Goal: Share content

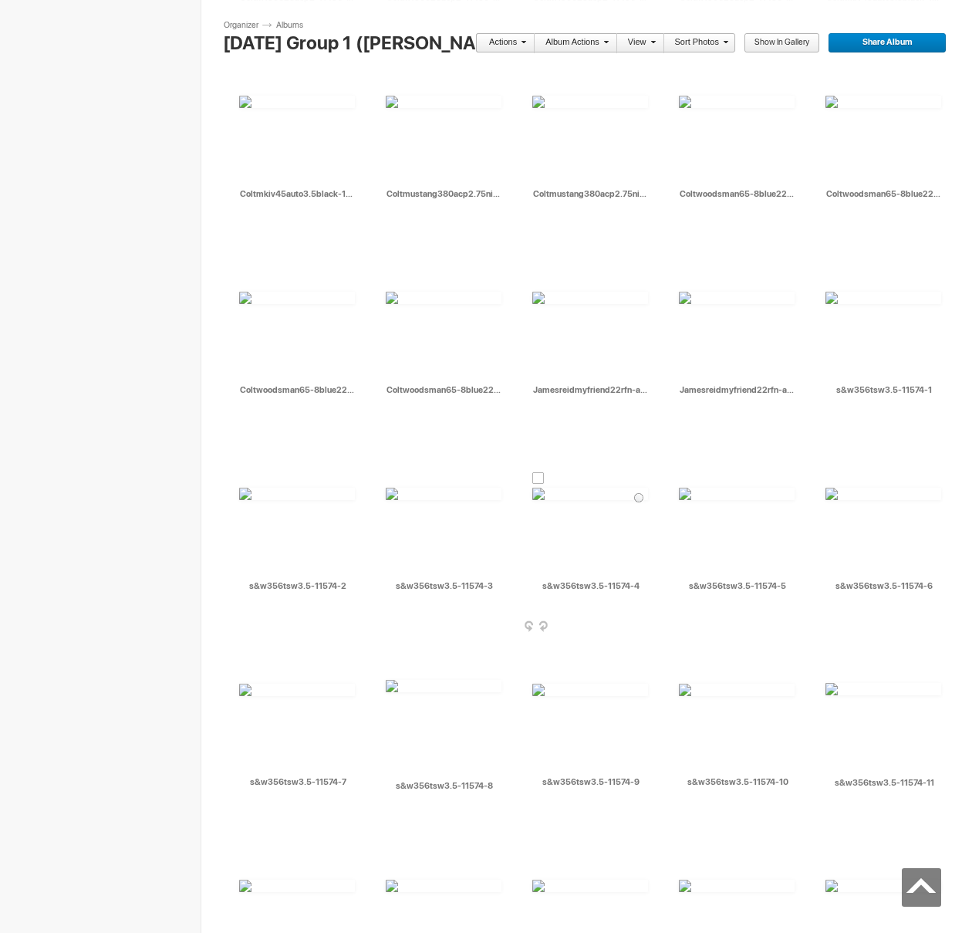
scroll to position [7162, 0]
click at [828, 279] on div at bounding box center [832, 282] width 12 height 12
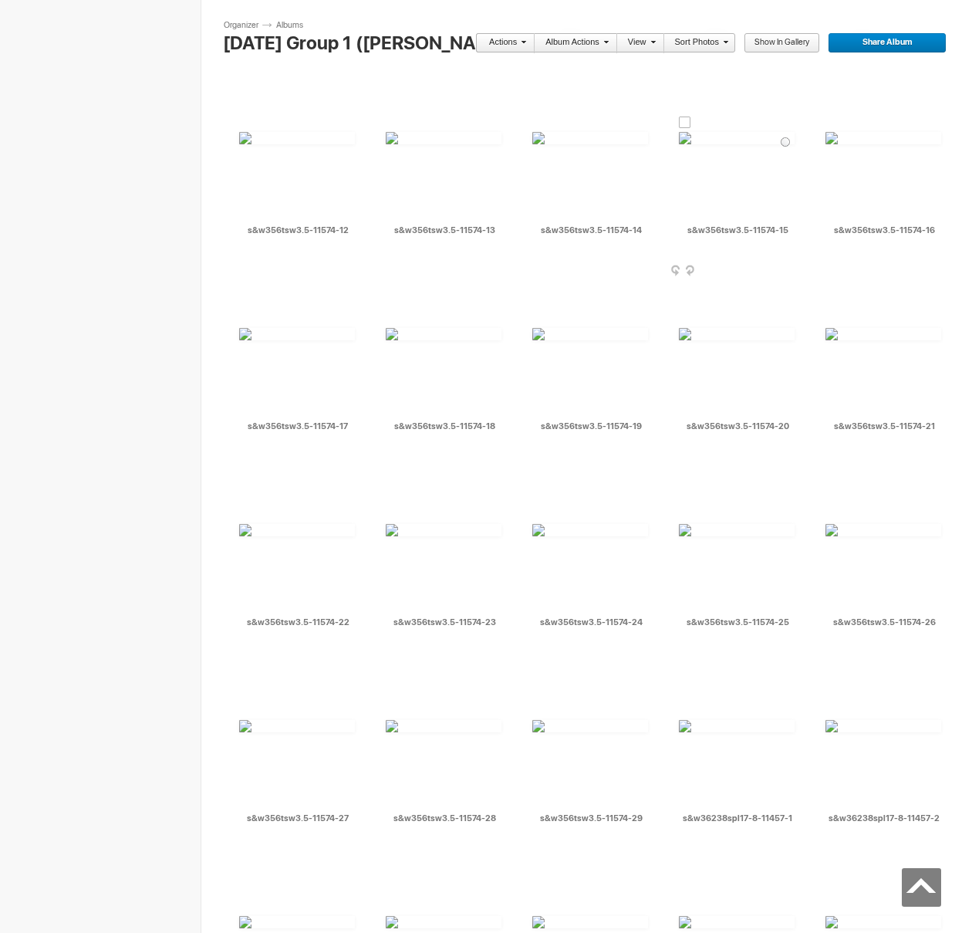
scroll to position [8021, 0]
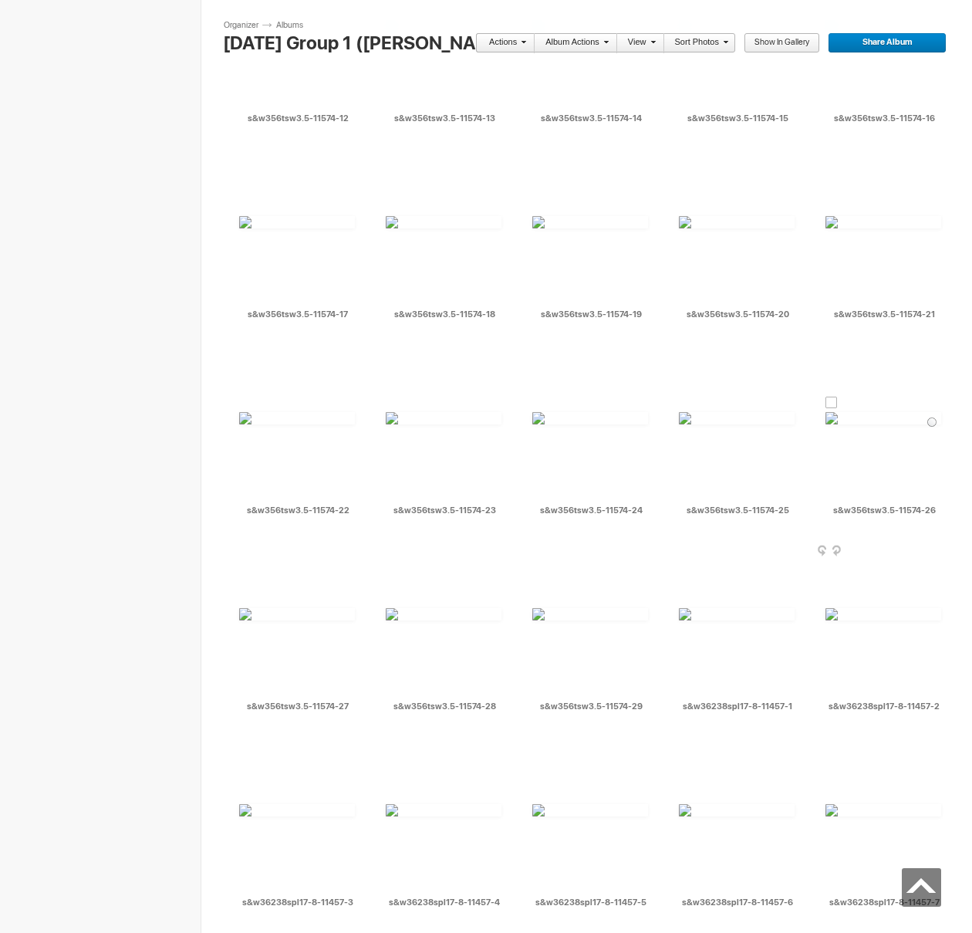
click at [834, 403] on div at bounding box center [832, 403] width 12 height 12
click at [244, 600] on div at bounding box center [245, 599] width 12 height 12
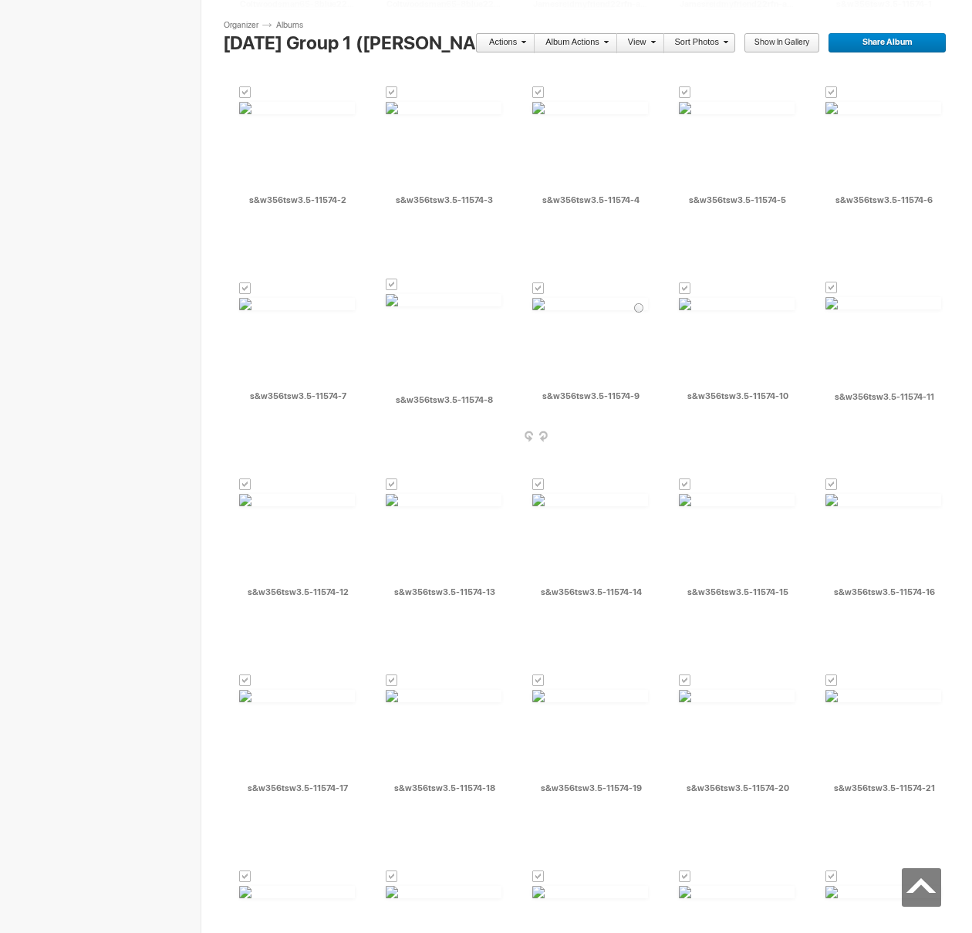
scroll to position [7542, 0]
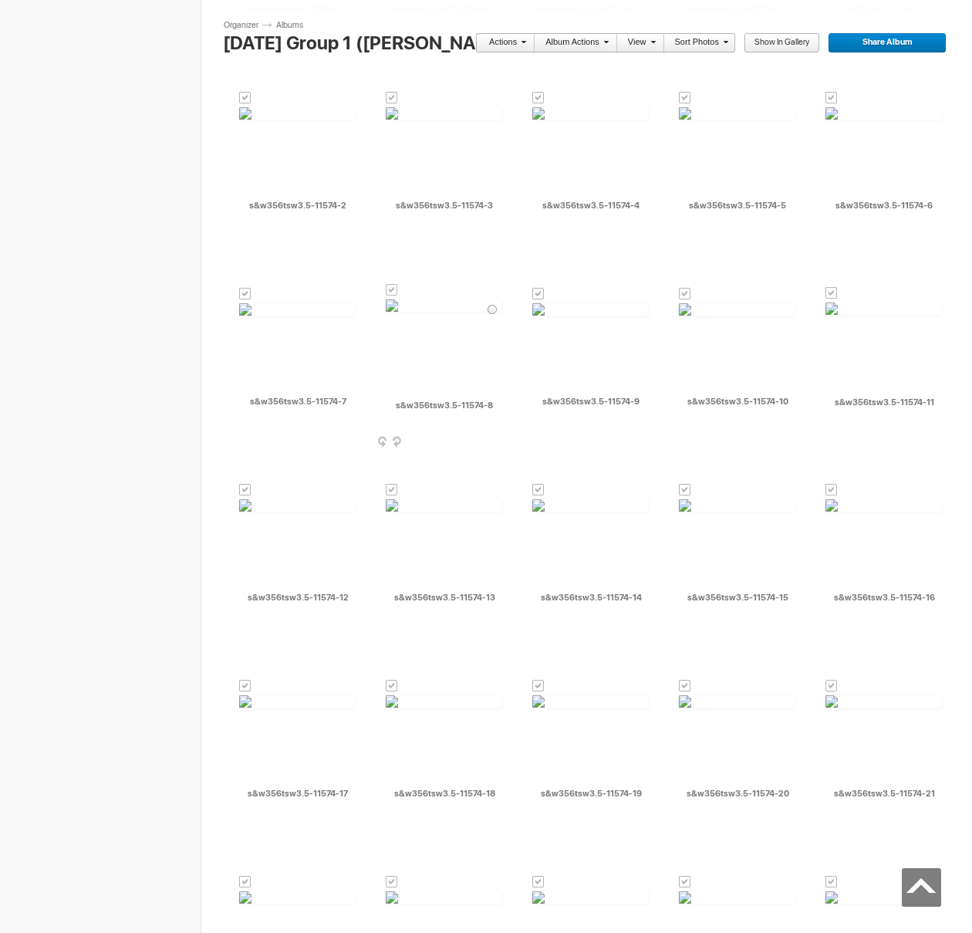
click at [393, 293] on div at bounding box center [392, 290] width 12 height 12
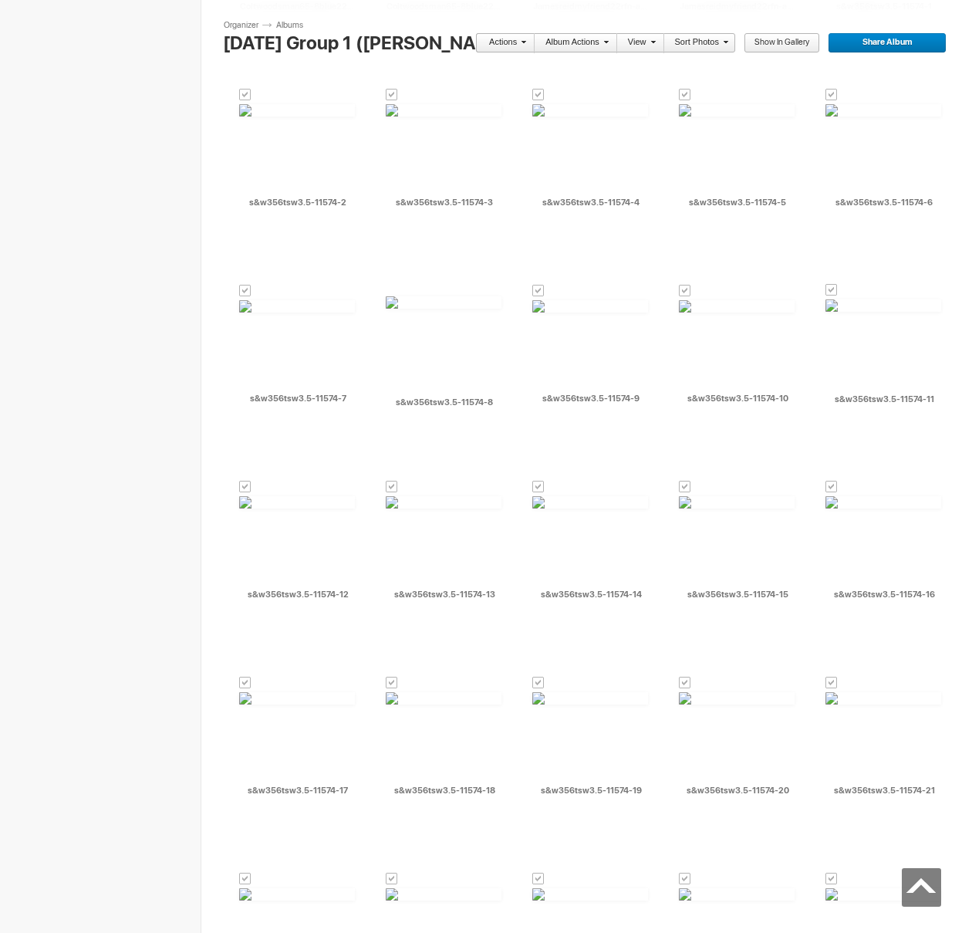
click at [523, 41] on span at bounding box center [521, 41] width 9 height 9
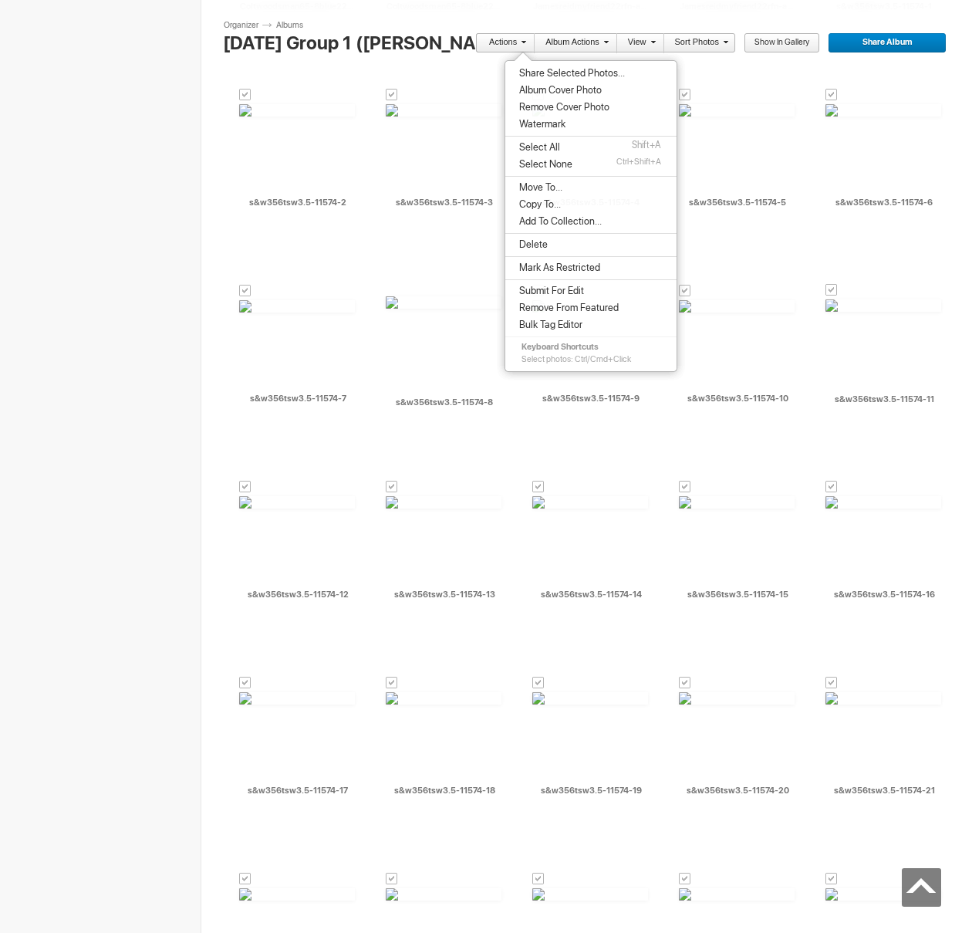
click at [534, 73] on span "Share Selected Photos..." at bounding box center [570, 73] width 110 height 12
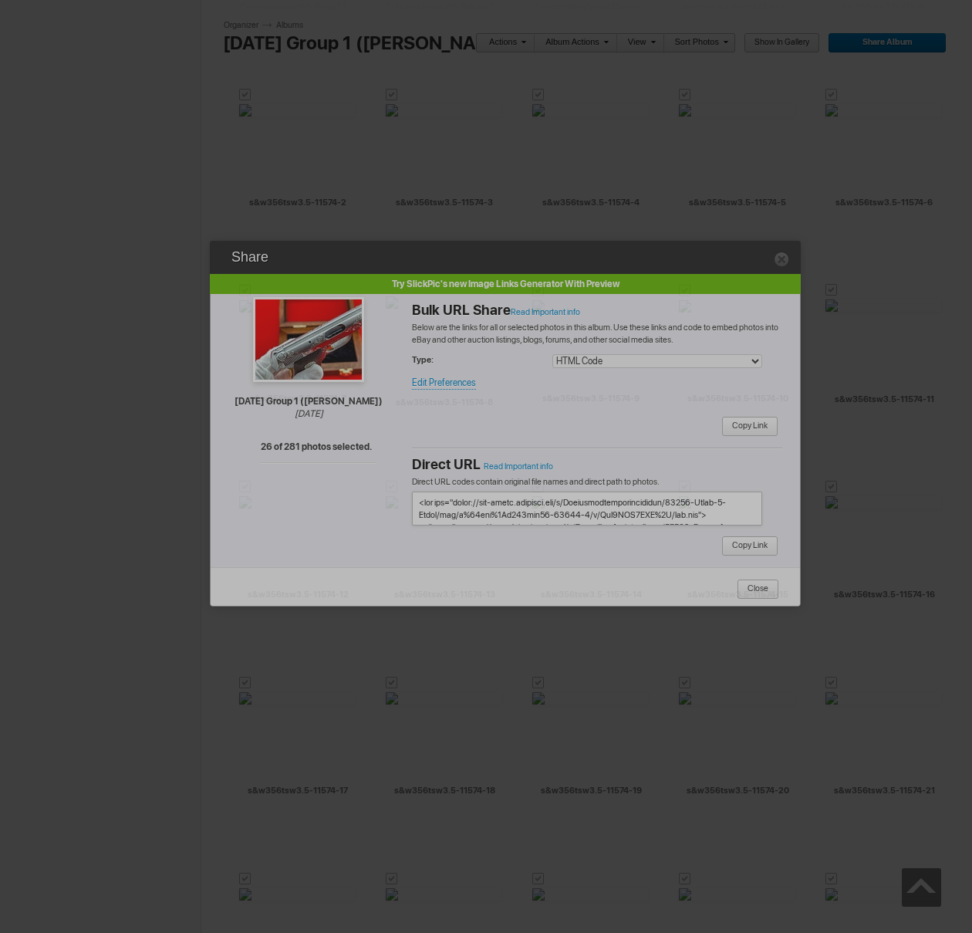
type textarea "<!-- [DOMAIN_NAME] image hosting. HTML Bulk Share code Starts Here --> <div sty…"
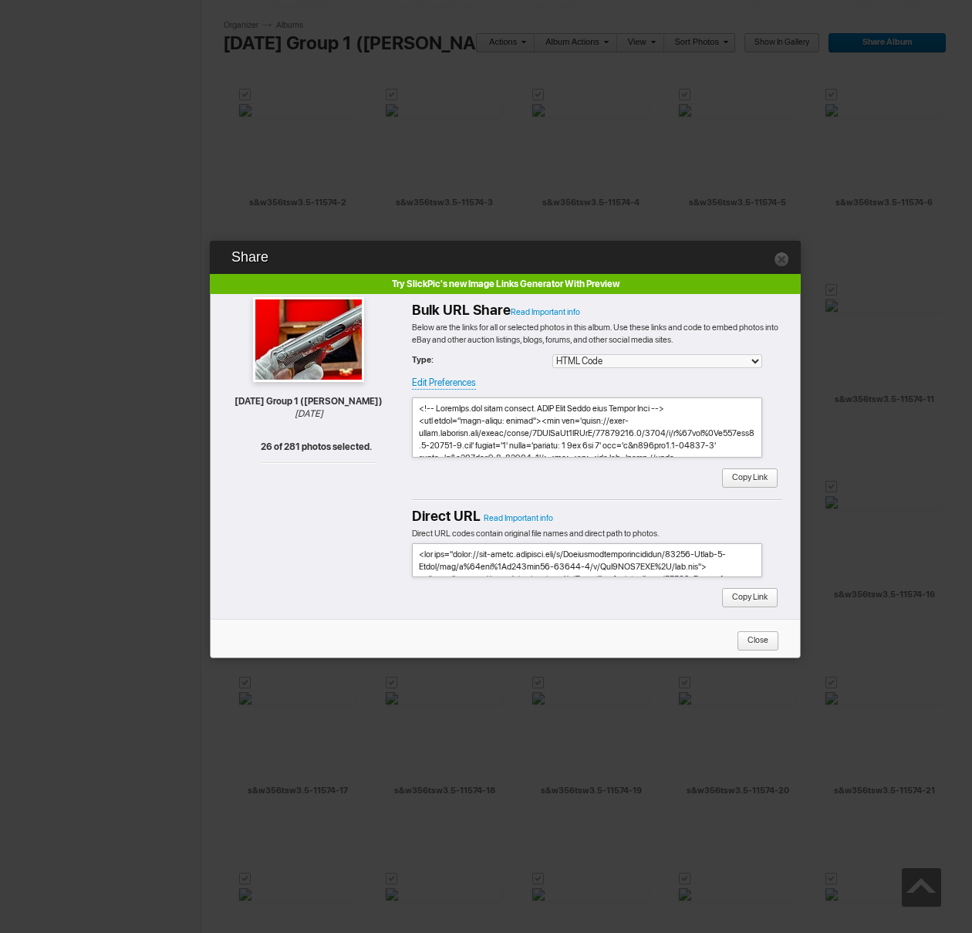
click at [742, 482] on span "Copy Link" at bounding box center [745, 478] width 46 height 20
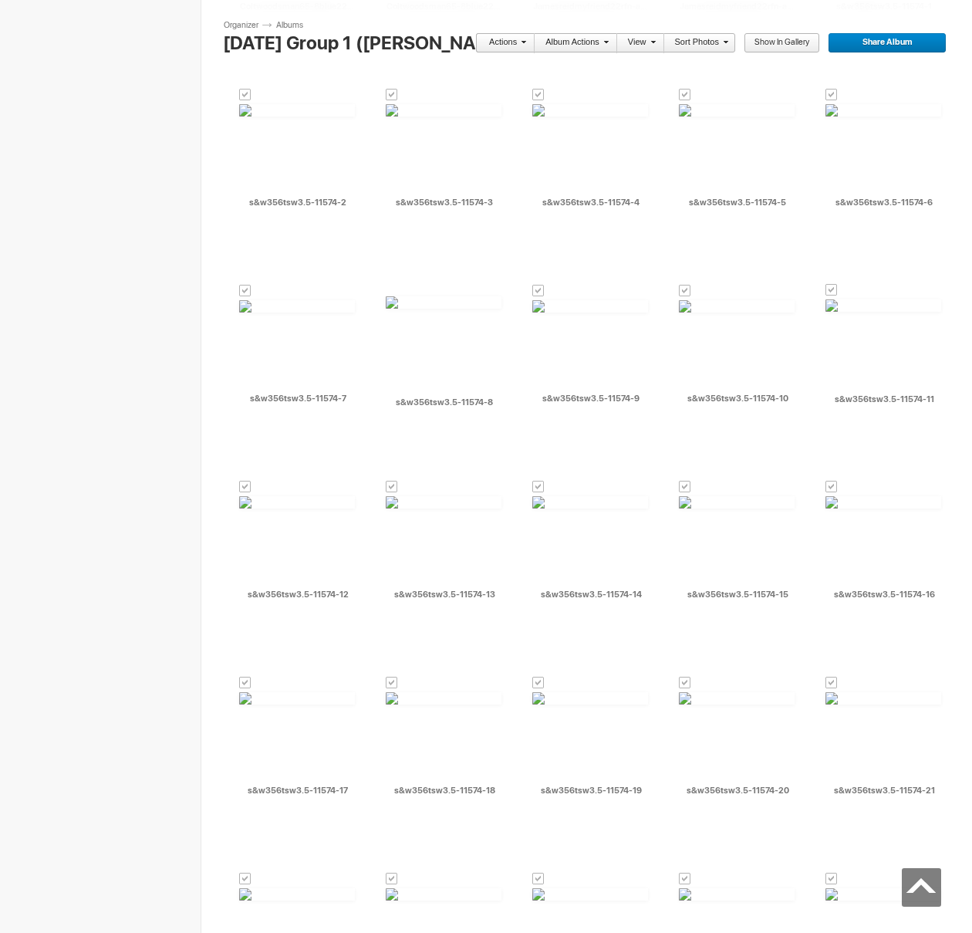
click at [500, 44] on link "Actions" at bounding box center [500, 43] width 51 height 20
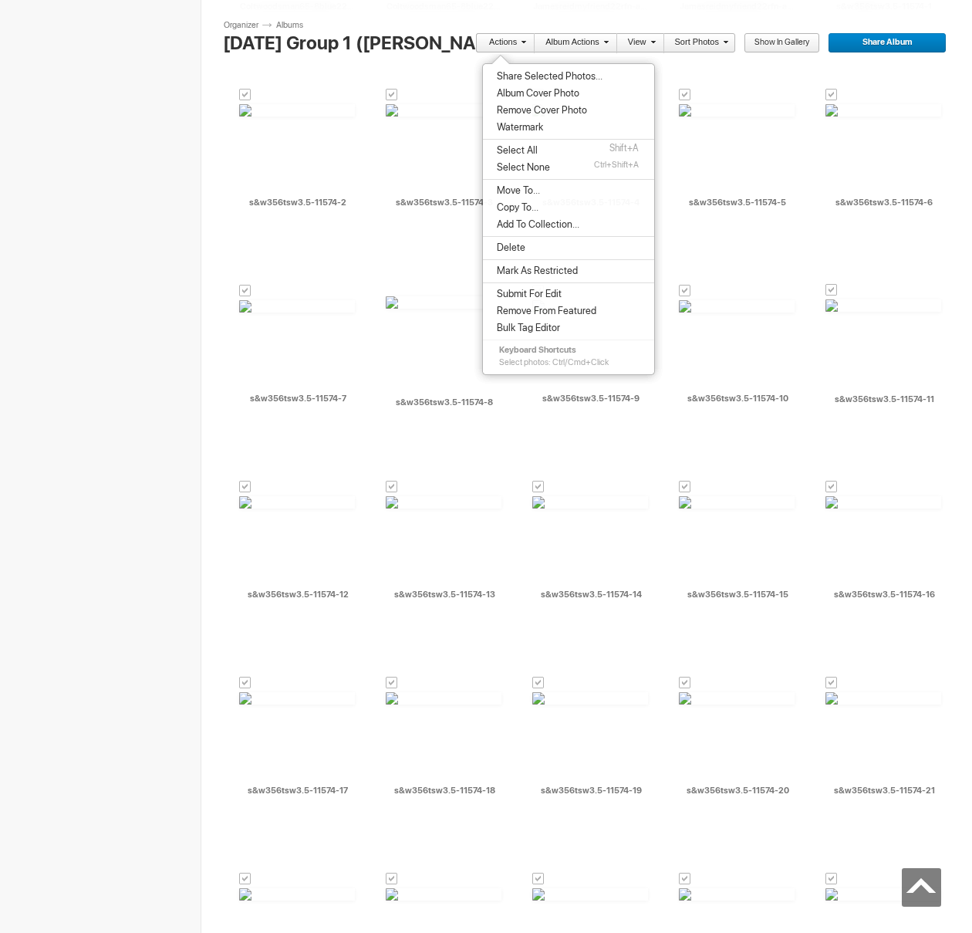
click at [515, 194] on span "Move To..." at bounding box center [516, 190] width 48 height 12
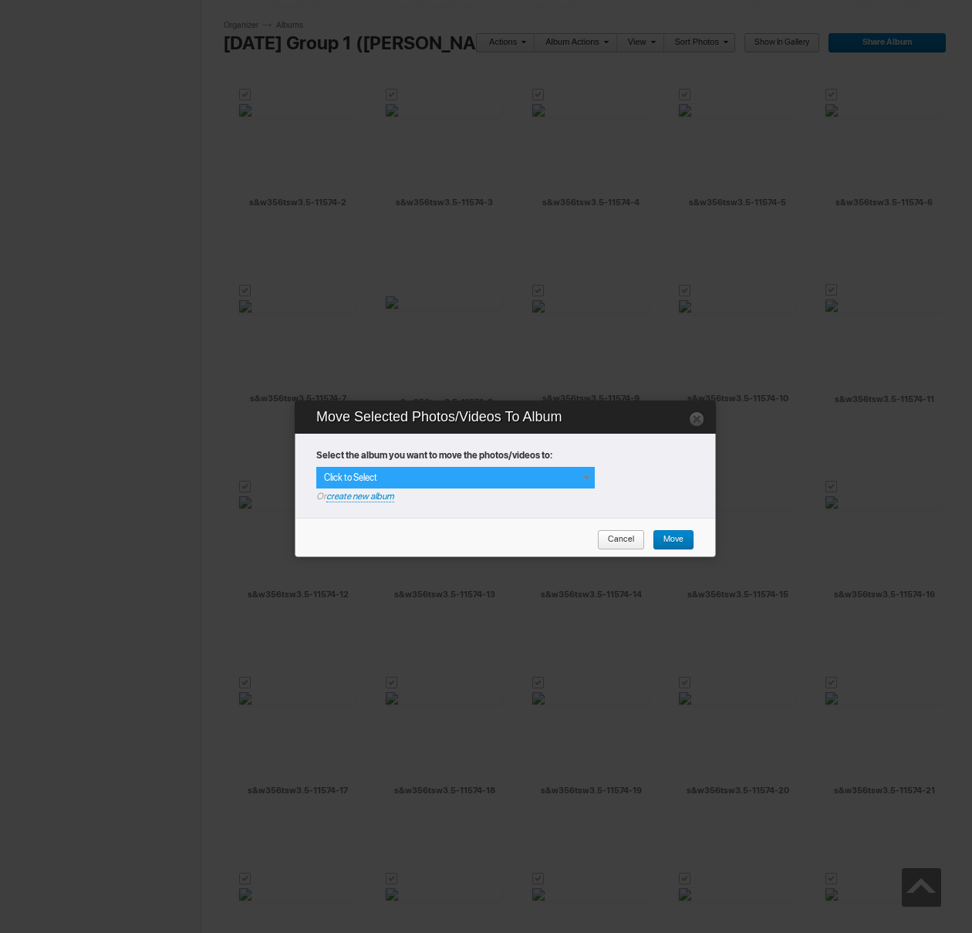
click at [553, 486] on div "Click to Select" at bounding box center [455, 478] width 279 height 22
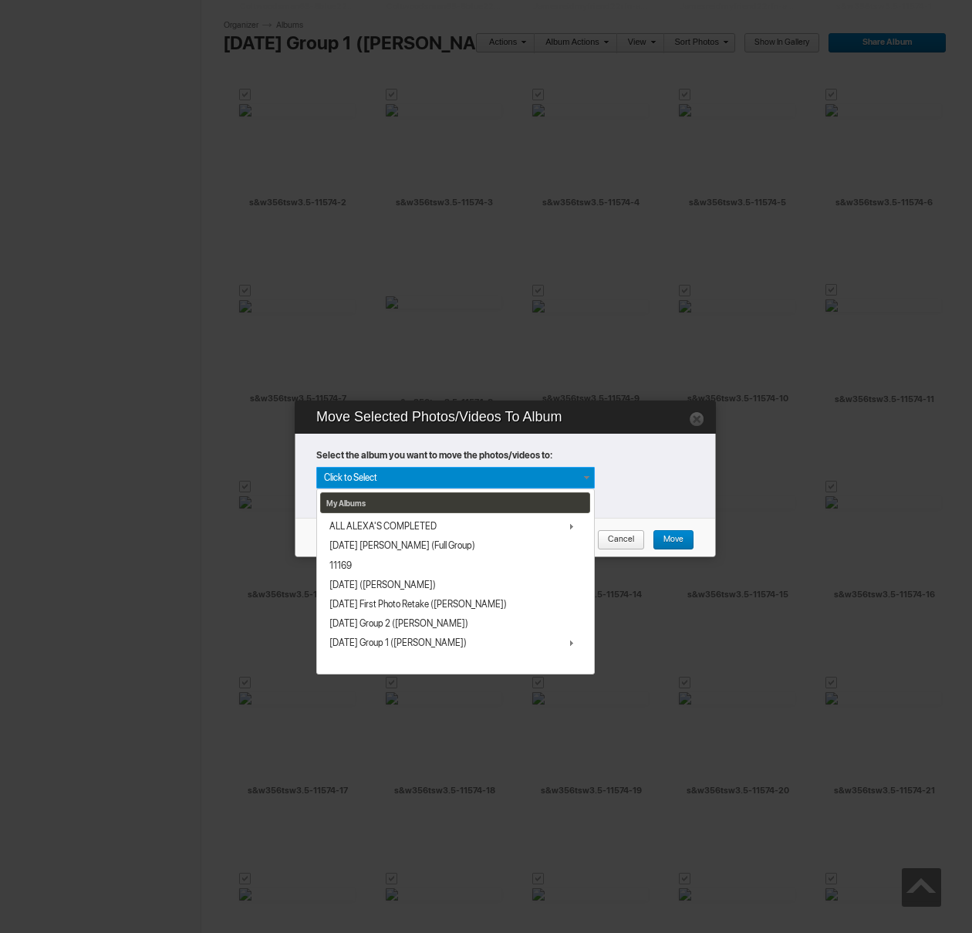
scroll to position [16, 0]
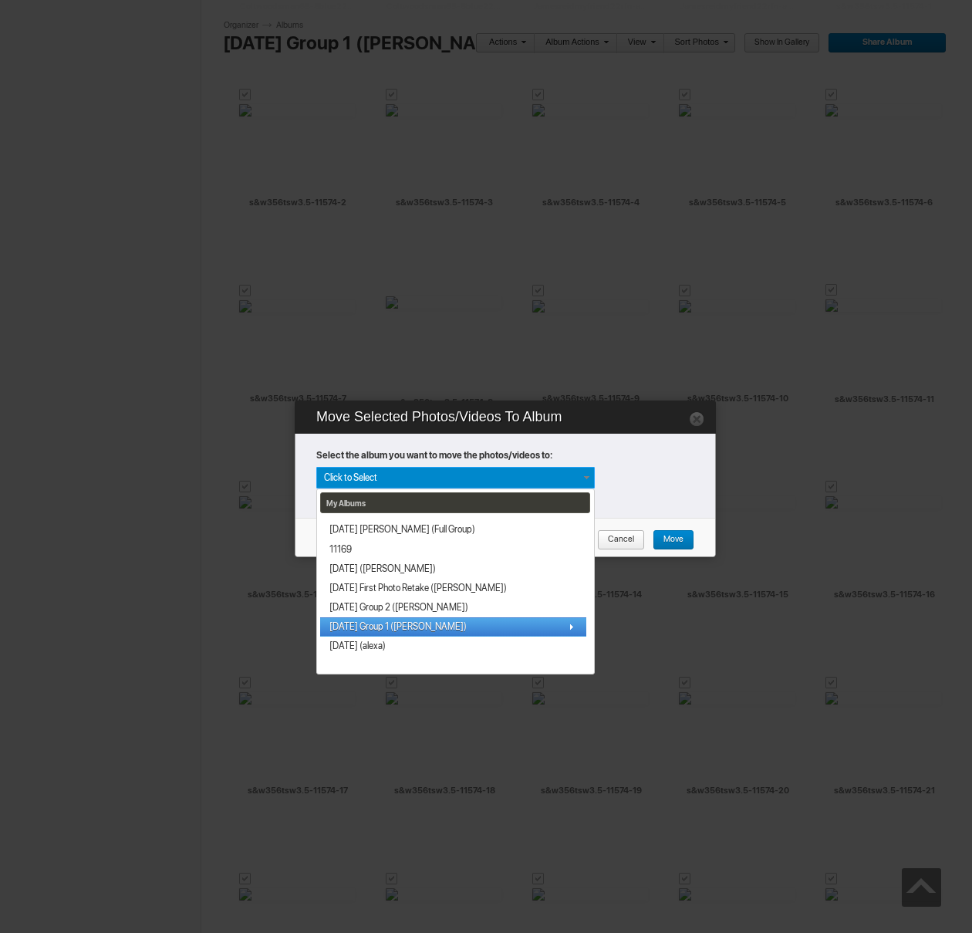
click at [412, 629] on span "[DATE] Group 1 ([PERSON_NAME])" at bounding box center [398, 627] width 137 height 12
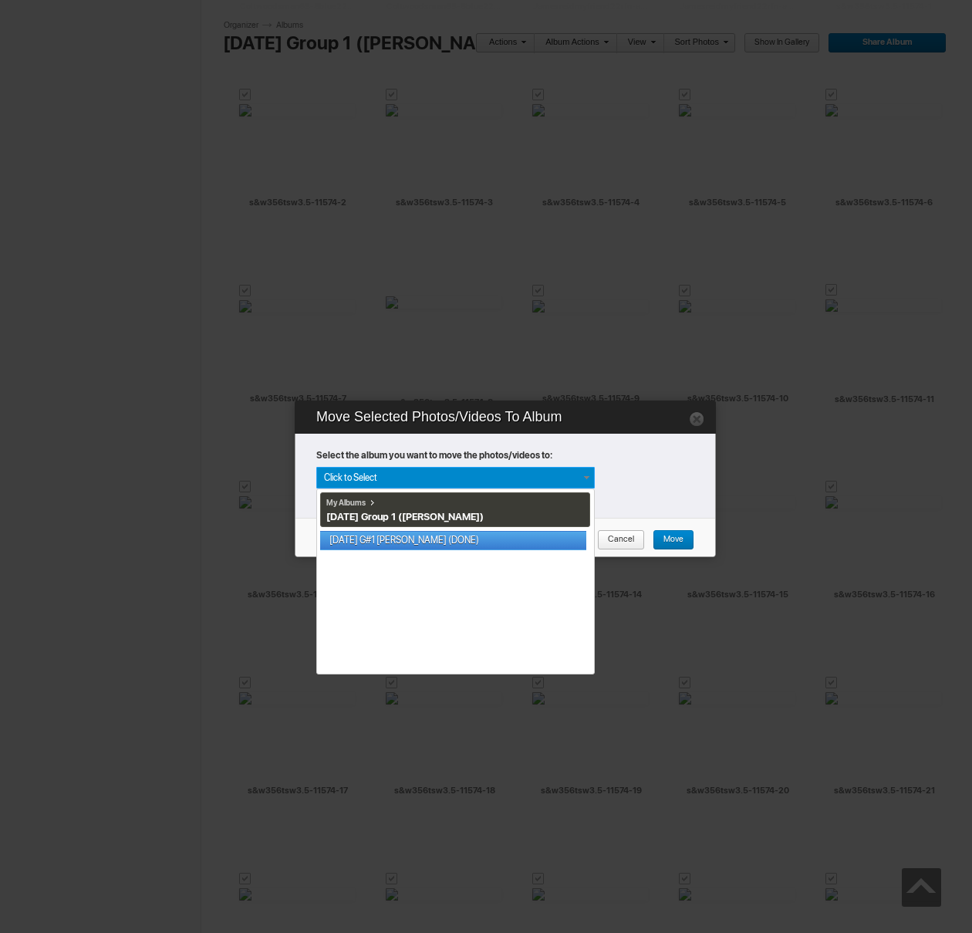
click at [398, 537] on link "[DATE] G#1 [PERSON_NAME] (DONE)" at bounding box center [453, 540] width 266 height 19
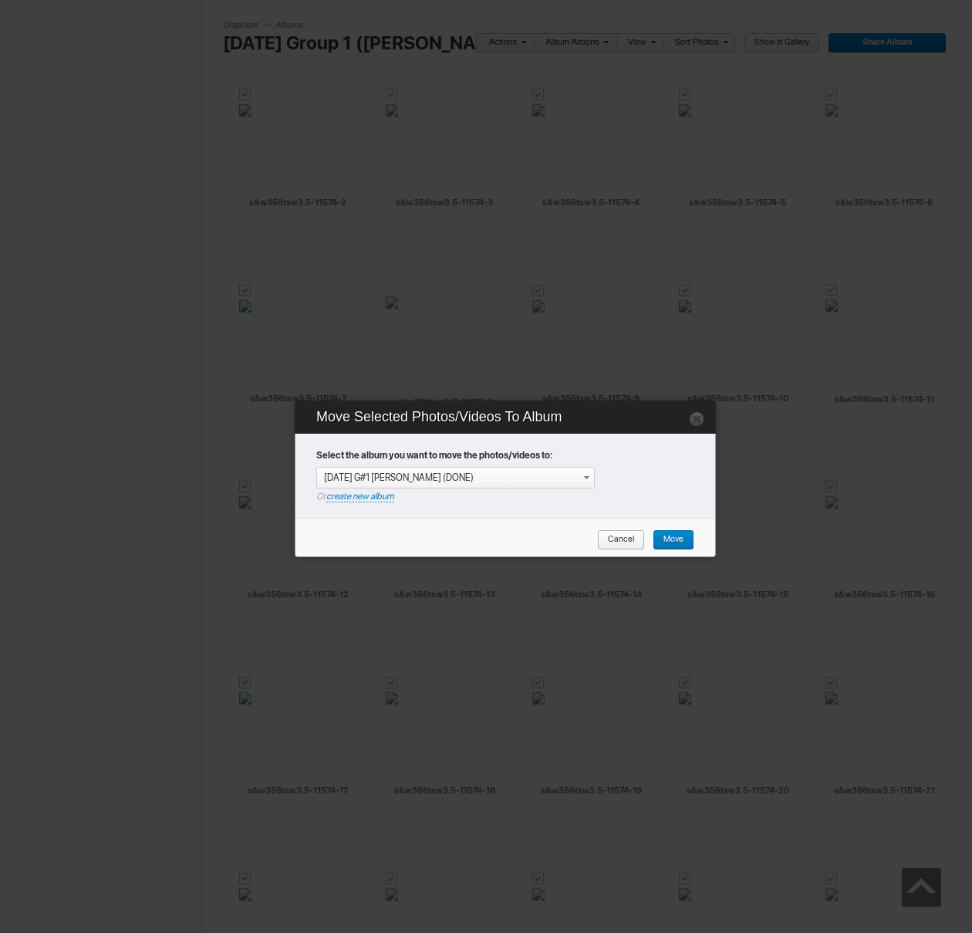
drag, startPoint x: 663, startPoint y: 533, endPoint x: 642, endPoint y: 536, distance: 21.2
click at [663, 533] on span "Move" at bounding box center [668, 540] width 31 height 20
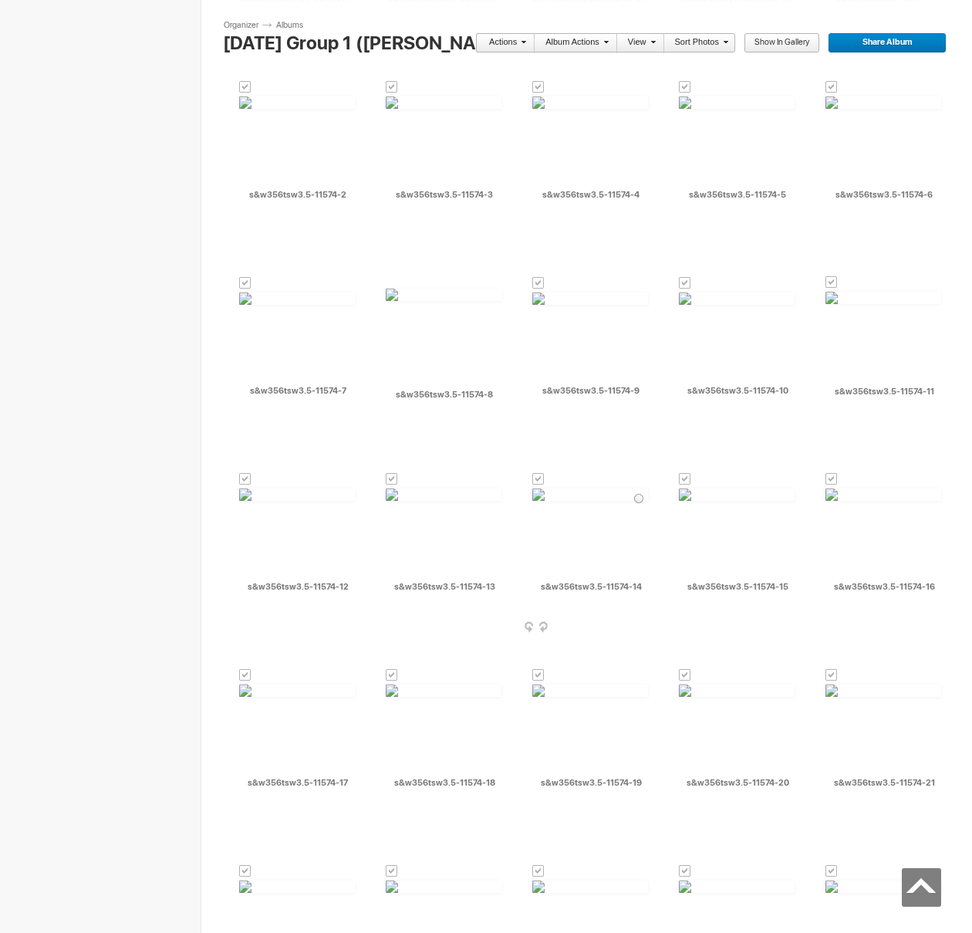
scroll to position [7554, 0]
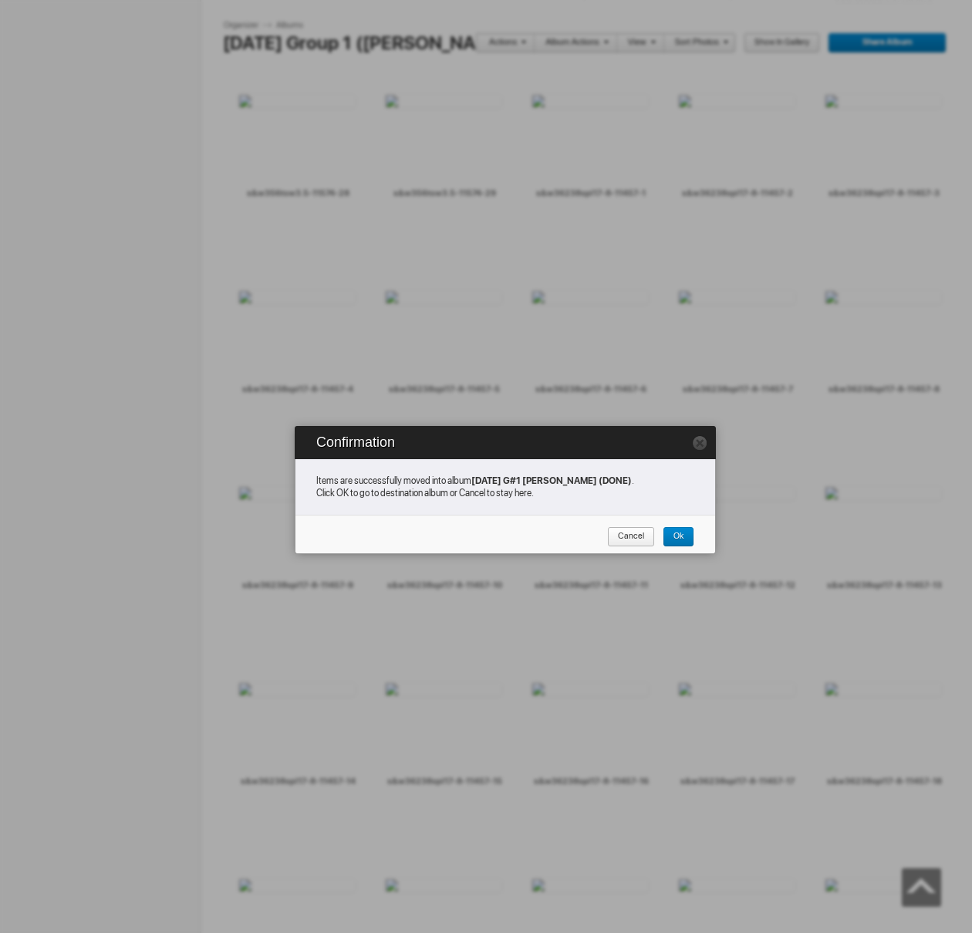
click at [637, 536] on span "Cancel" at bounding box center [625, 537] width 37 height 20
